Goal: Entertainment & Leisure: Consume media (video, audio)

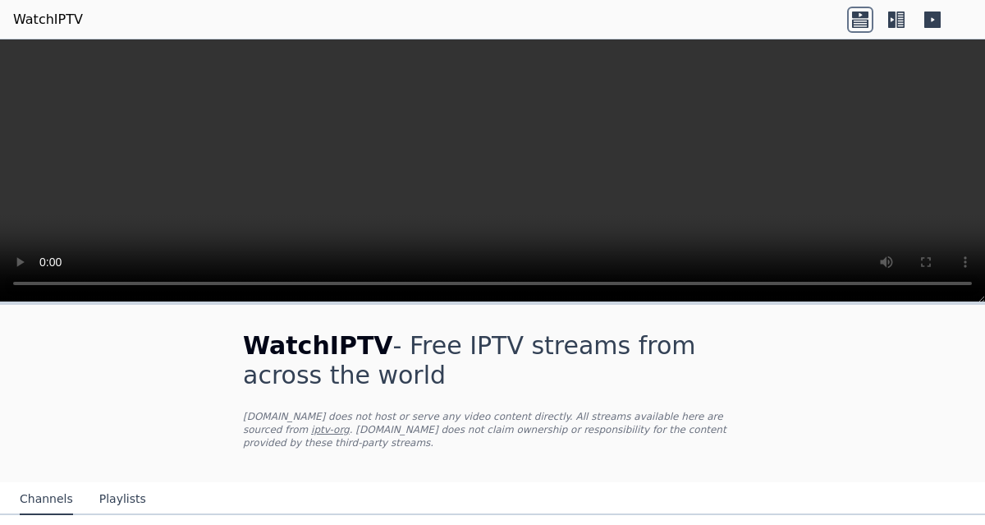
click at [894, 21] on icon at bounding box center [891, 19] width 7 height 16
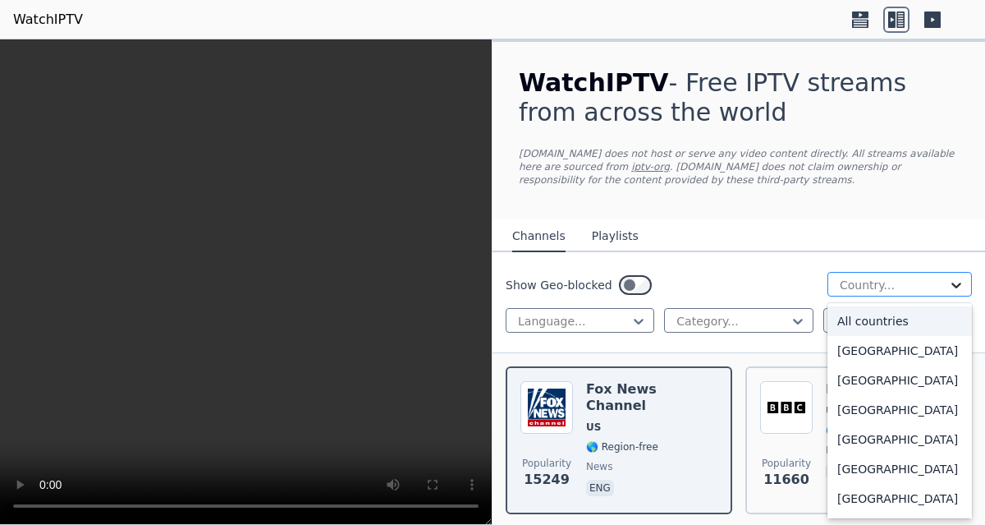
click at [948, 281] on icon at bounding box center [956, 285] width 16 height 16
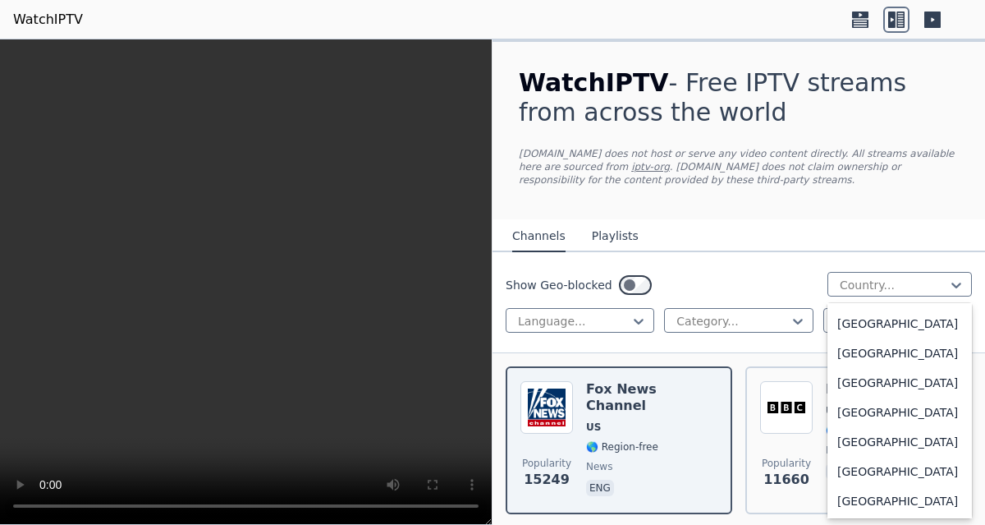
scroll to position [5803, 0]
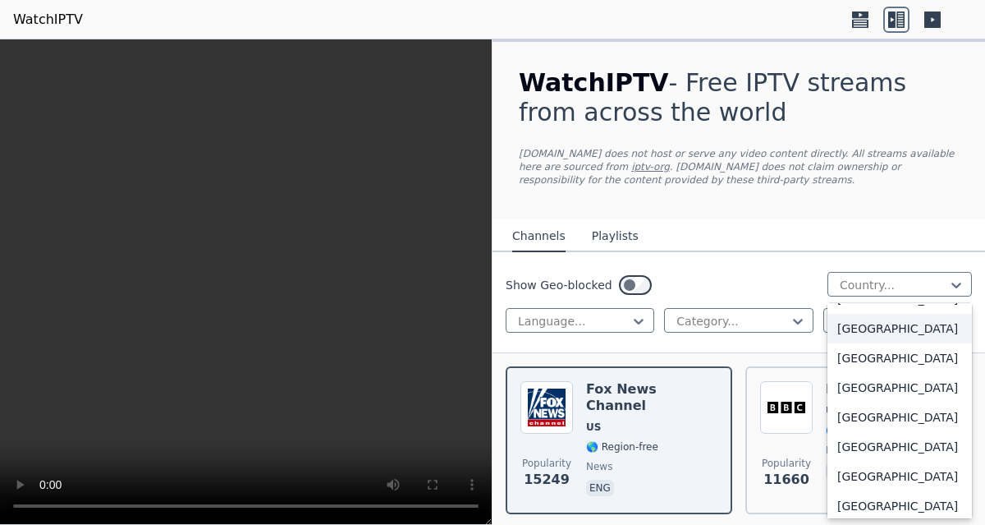
click at [893, 343] on div "[GEOGRAPHIC_DATA]" at bounding box center [900, 329] width 145 height 30
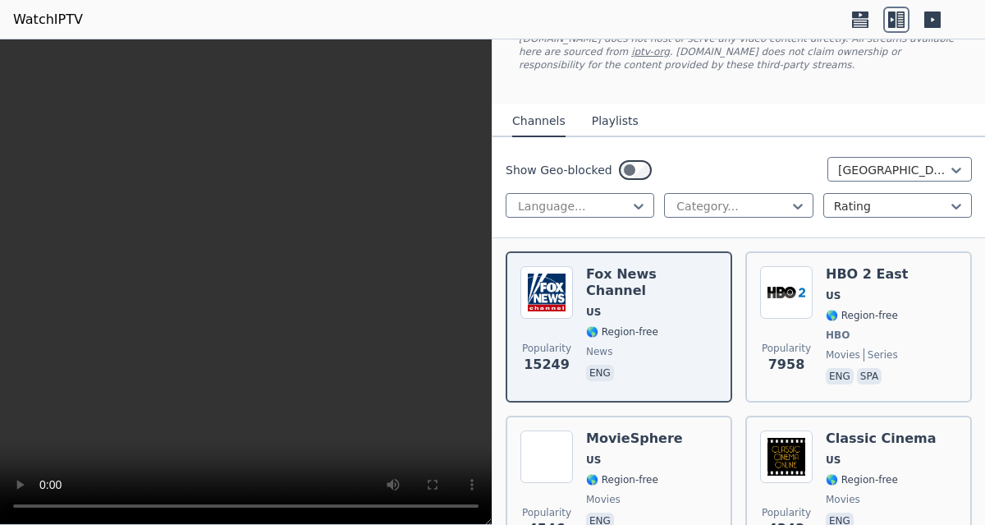
scroll to position [7, 0]
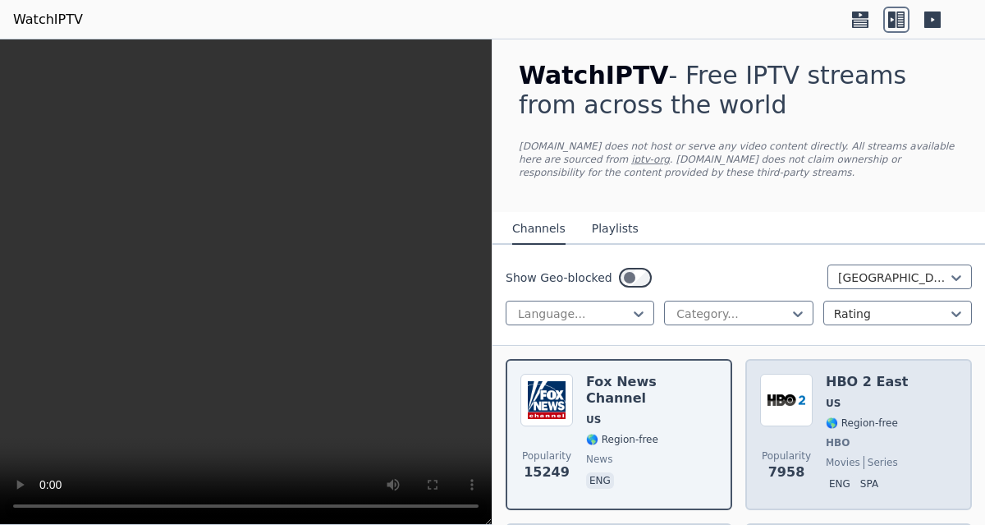
click at [788, 414] on img at bounding box center [786, 400] width 53 height 53
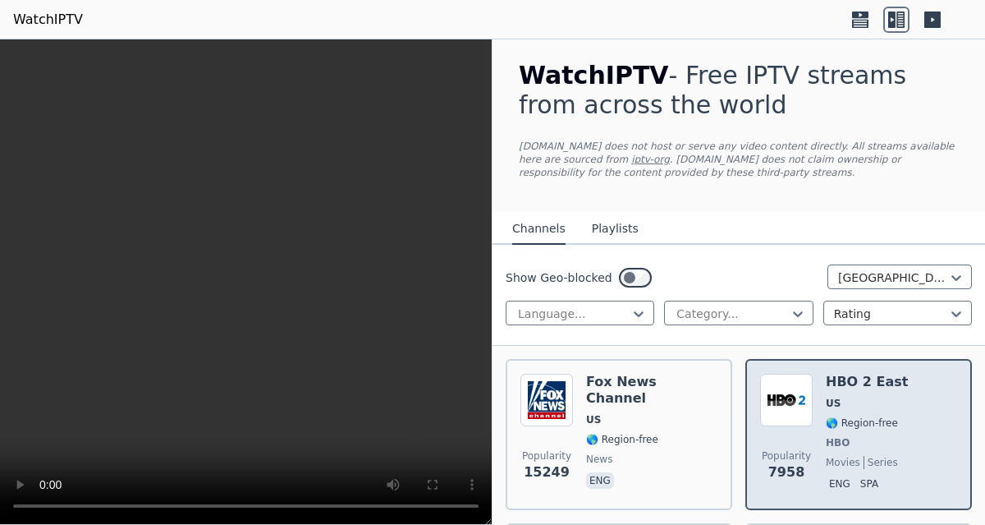
click at [788, 414] on img at bounding box center [786, 400] width 53 height 53
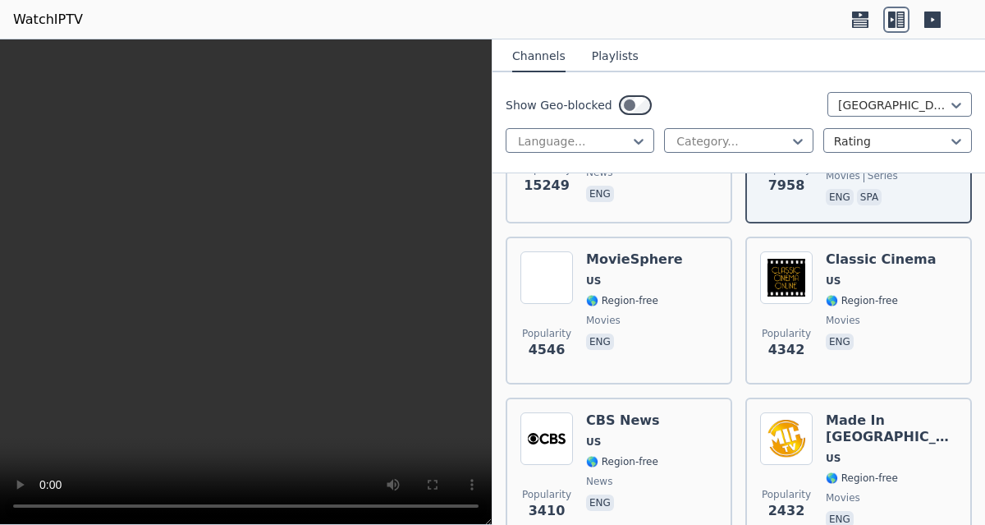
scroll to position [296, 0]
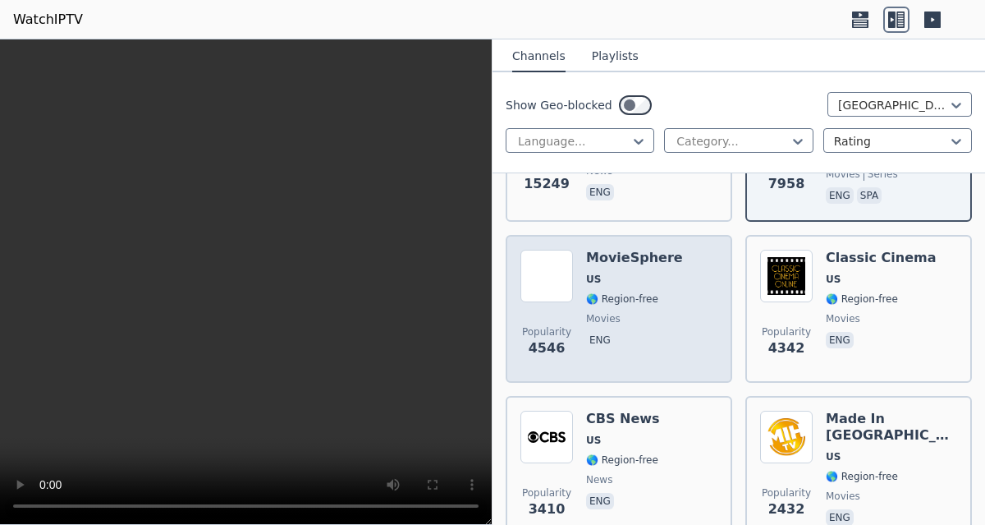
click at [647, 325] on div "MovieSphere US 🌎 Region-free movies eng" at bounding box center [634, 309] width 97 height 118
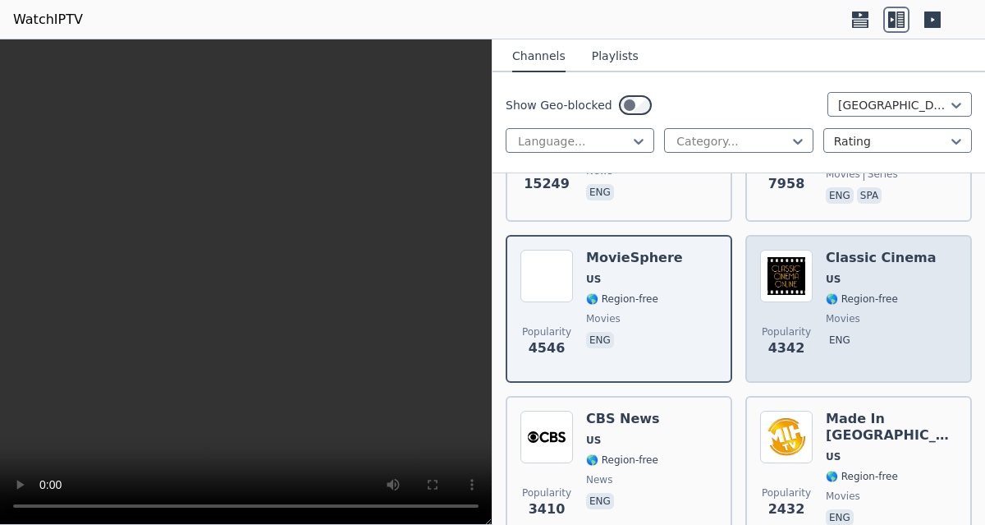
click at [879, 323] on span "movies" at bounding box center [881, 318] width 111 height 13
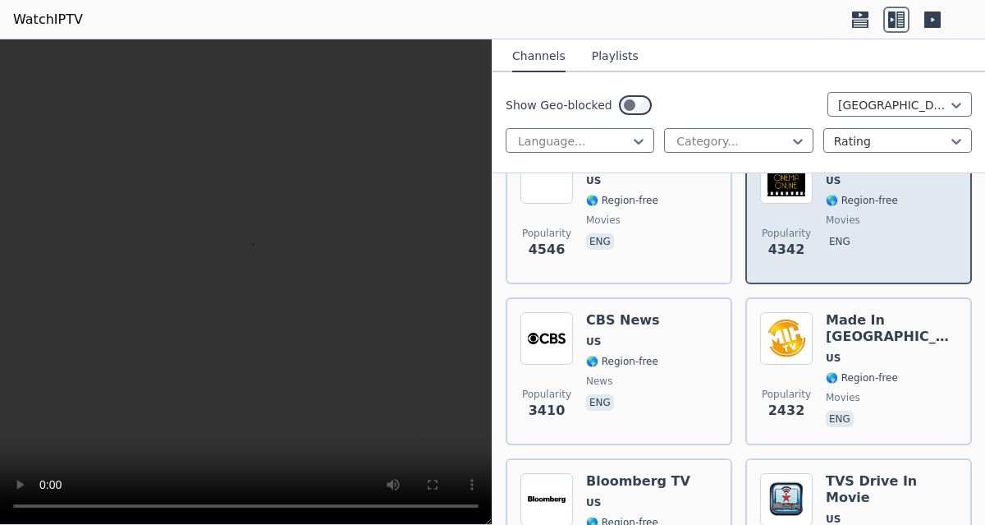
scroll to position [404, 0]
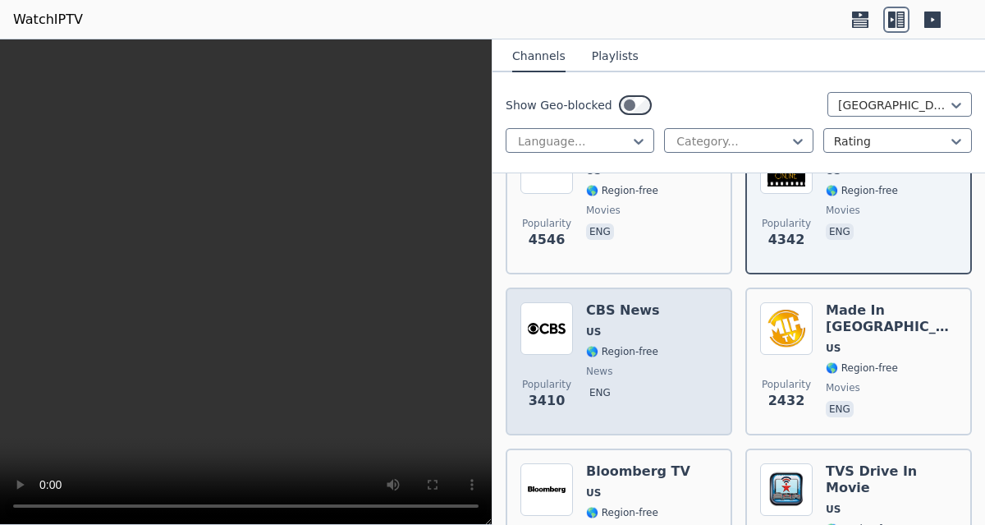
click at [621, 356] on span "🌎 Region-free" at bounding box center [622, 351] width 72 height 13
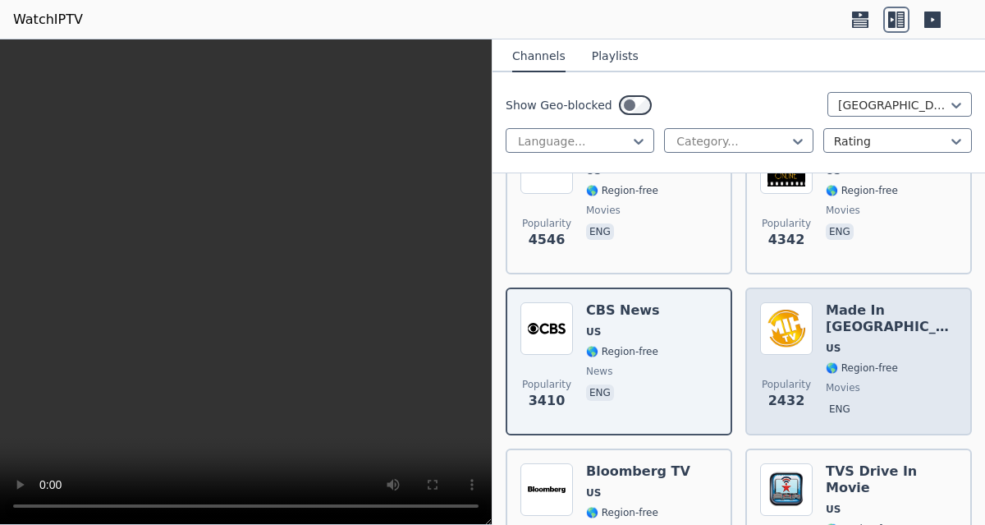
click at [837, 381] on span "movies" at bounding box center [843, 387] width 34 height 13
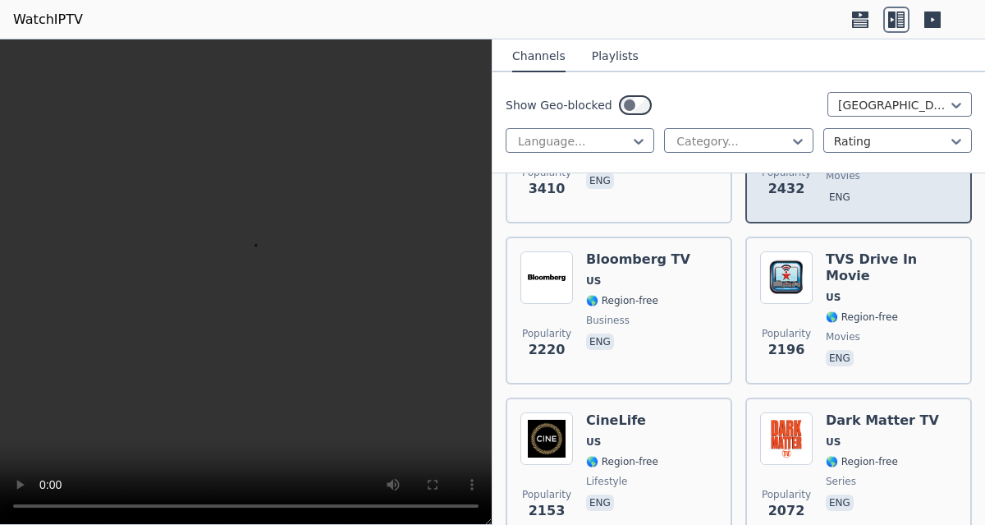
scroll to position [617, 0]
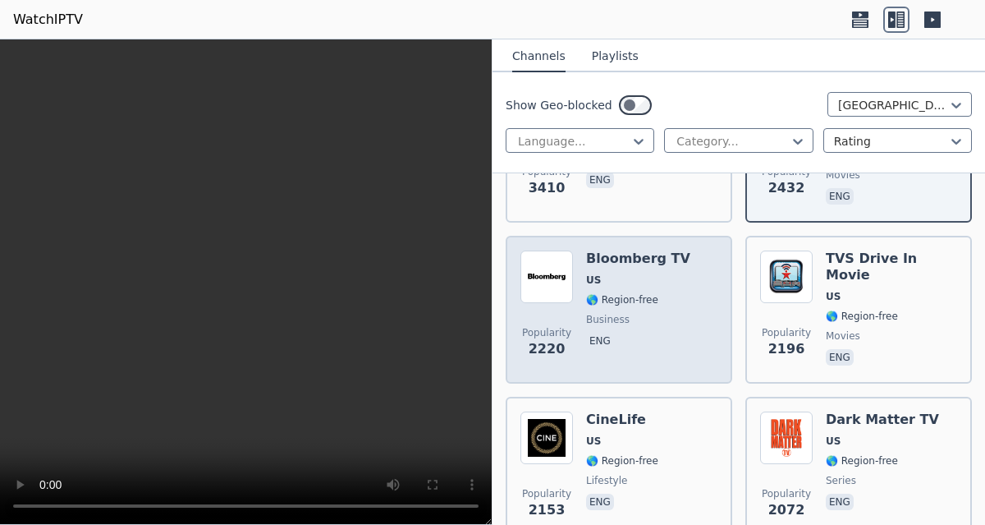
click at [636, 314] on span "business" at bounding box center [638, 319] width 104 height 13
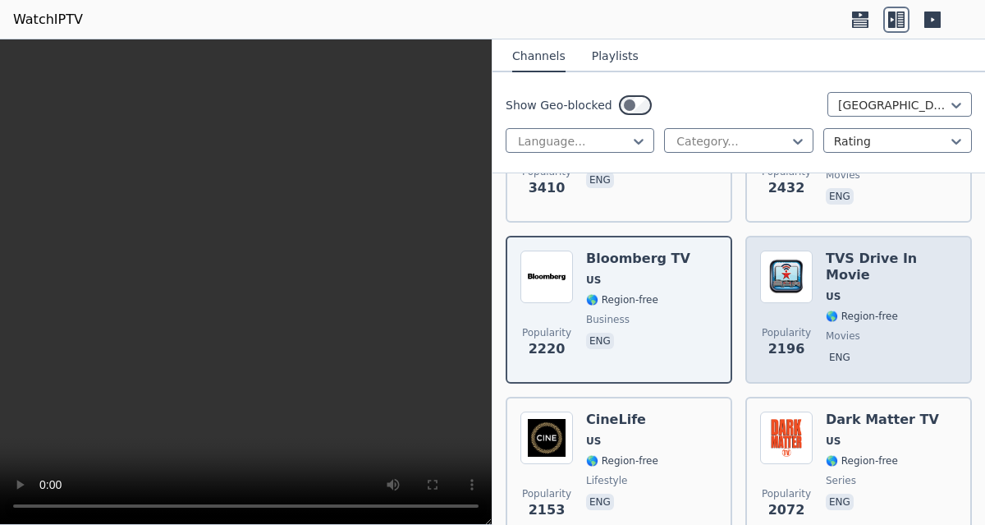
click at [903, 310] on span "🌎 Region-free" at bounding box center [891, 316] width 131 height 13
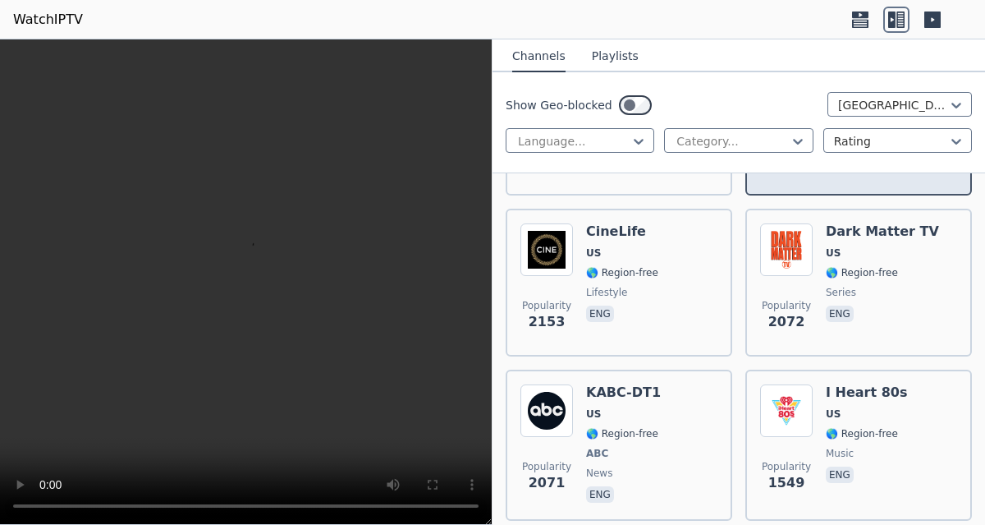
scroll to position [804, 0]
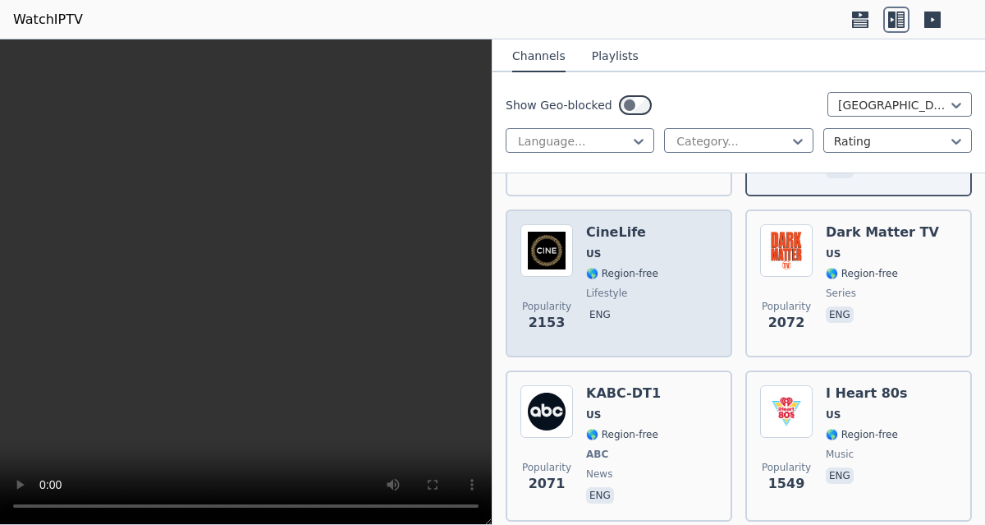
click at [613, 274] on span "🌎 Region-free" at bounding box center [622, 273] width 72 height 13
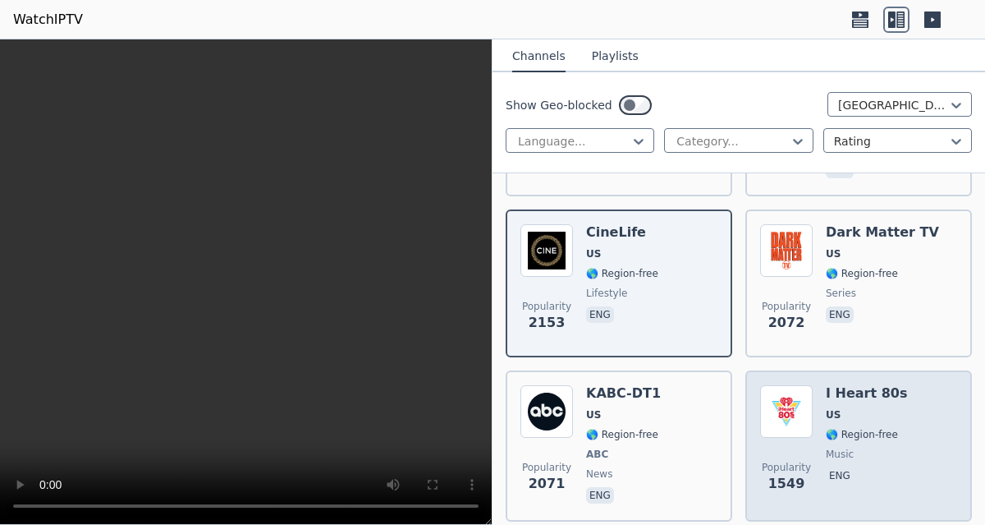
click at [851, 439] on span "🌎 Region-free" at bounding box center [862, 434] width 72 height 13
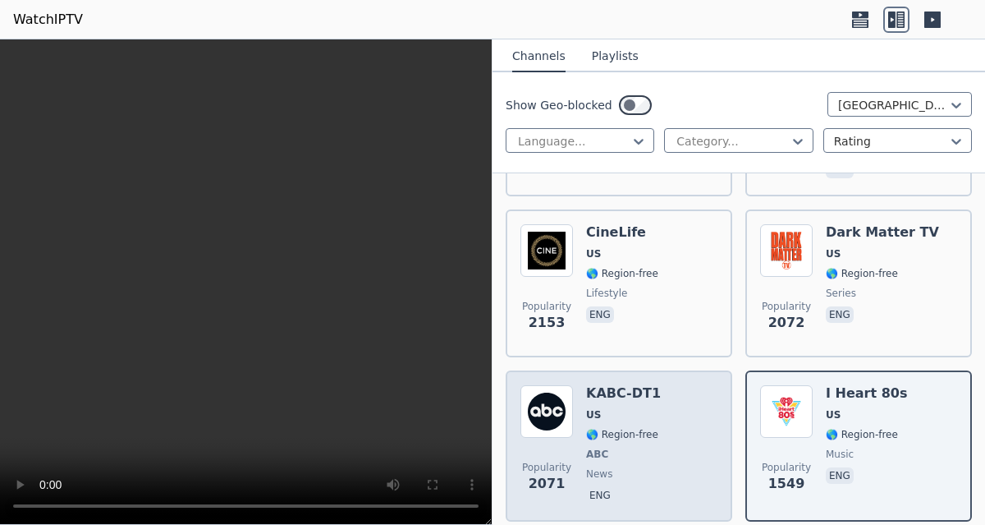
click at [650, 429] on div "Popularity 2071 KABC-DT1 US 🌎 Region-free ABC news eng" at bounding box center [619, 446] width 197 height 122
